Goal: Task Accomplishment & Management: Manage account settings

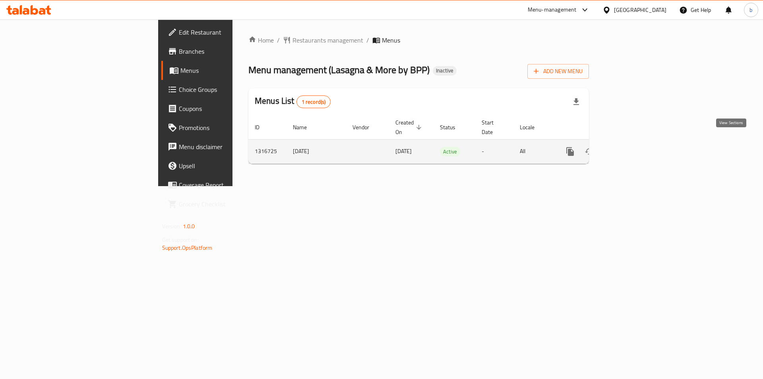
click at [632, 147] on icon "enhanced table" at bounding box center [627, 152] width 10 height 10
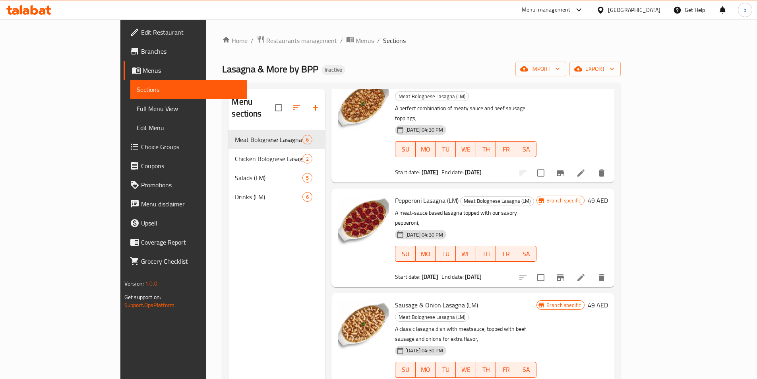
scroll to position [210, 0]
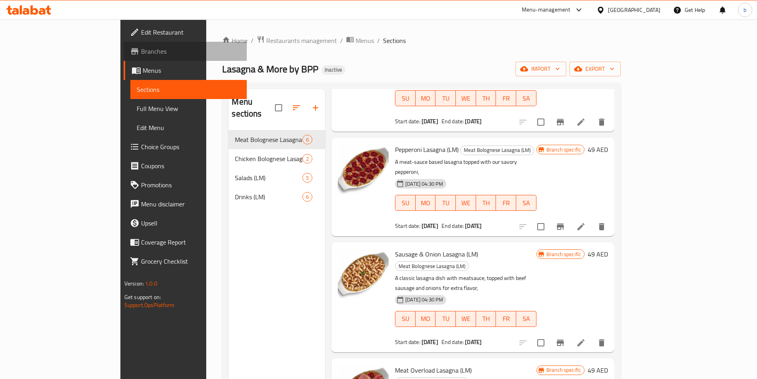
click at [141, 55] on span "Branches" at bounding box center [190, 51] width 99 height 10
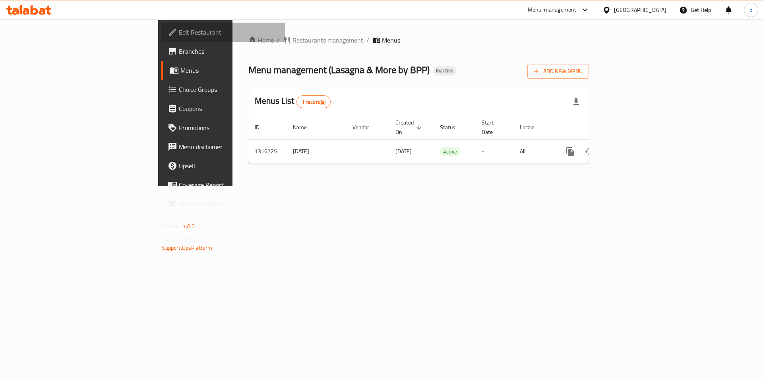
click at [161, 38] on link "Edit Restaurant" at bounding box center [223, 32] width 124 height 19
